Goal: Information Seeking & Learning: Learn about a topic

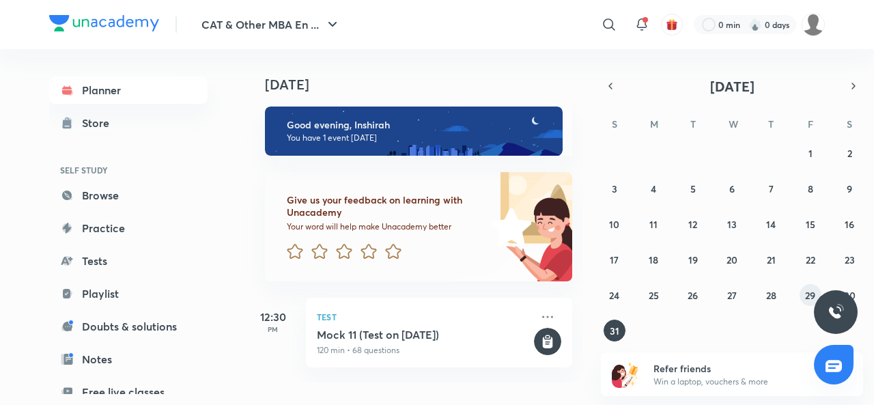
click at [806, 296] on abbr "29" at bounding box center [810, 295] width 10 height 13
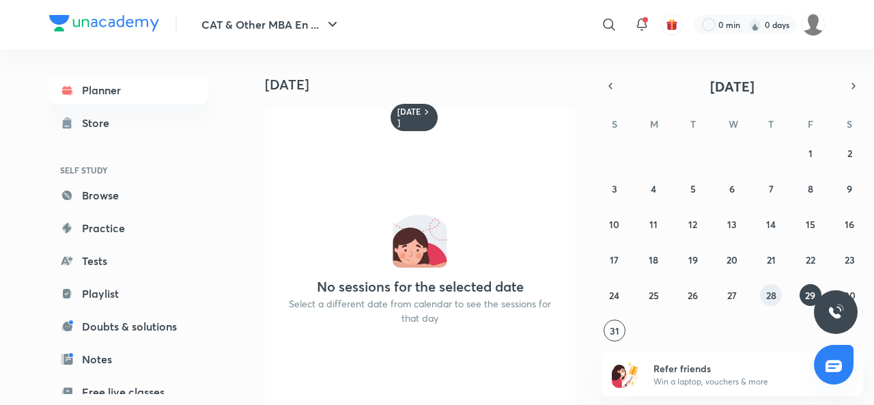
click at [775, 292] on abbr "28" at bounding box center [771, 295] width 10 height 13
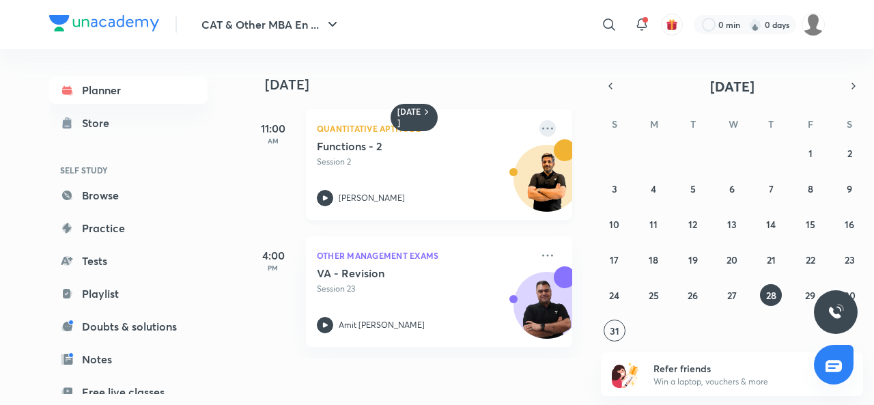
click at [539, 129] on icon at bounding box center [547, 128] width 16 height 16
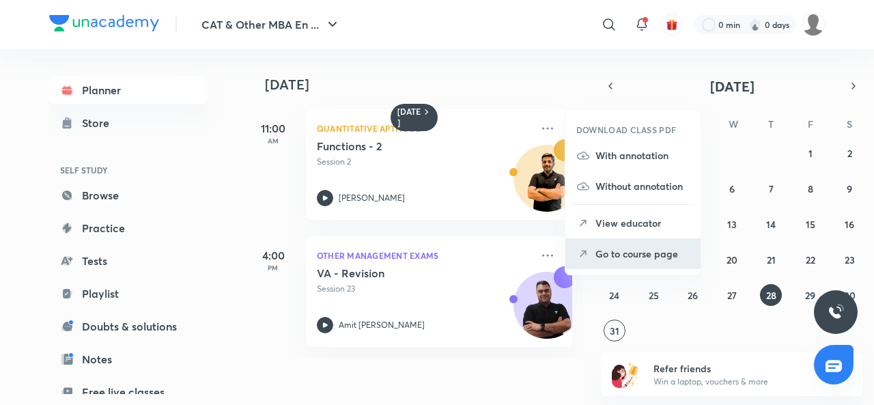
click at [620, 245] on li "Go to course page" at bounding box center [632, 253] width 135 height 31
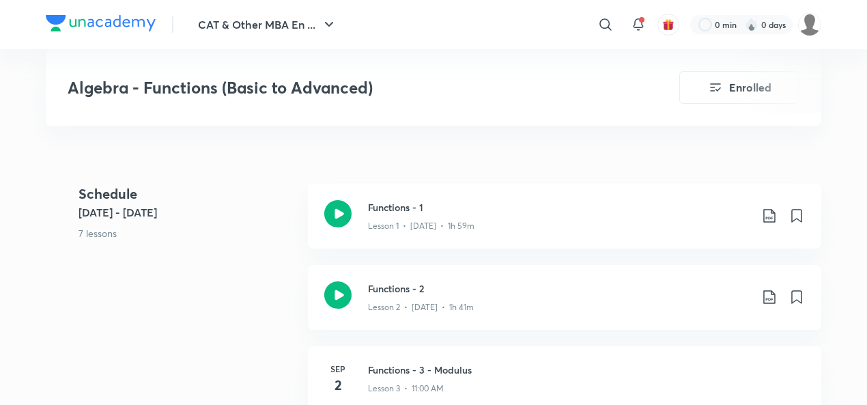
scroll to position [520, 0]
